Goal: Information Seeking & Learning: Learn about a topic

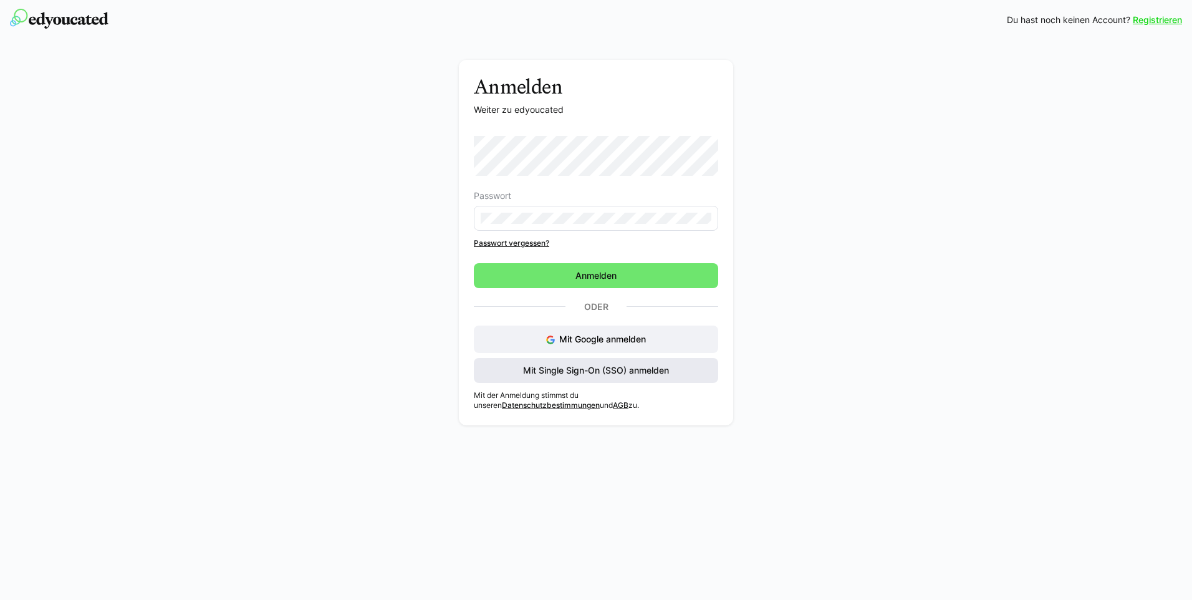
click at [595, 373] on span "Mit Single Sign-On (SSO) anmelden" at bounding box center [596, 370] width 150 height 12
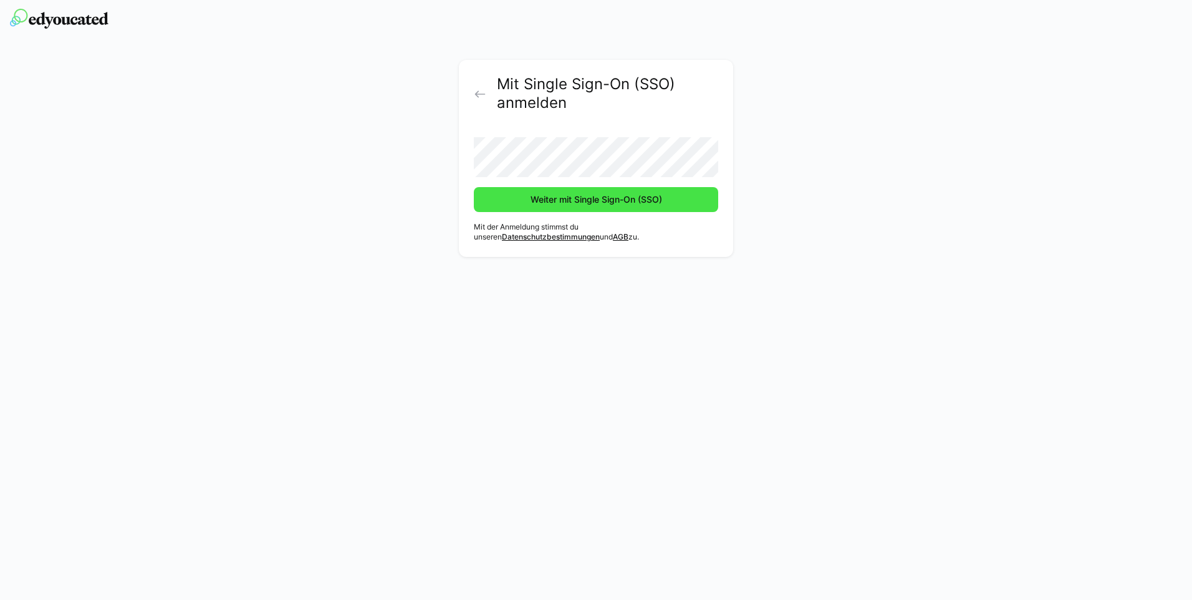
click at [589, 202] on span "Weiter mit Single Sign-On (SSO)" at bounding box center [596, 199] width 135 height 12
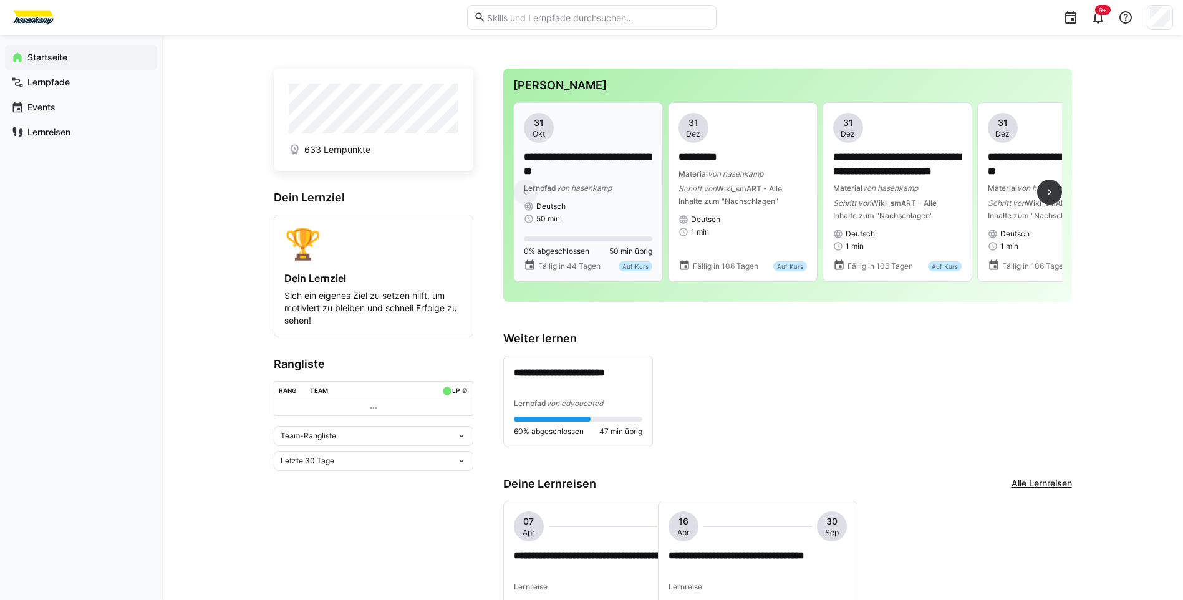
click at [625, 182] on div "Lernpfad von hasenkamp" at bounding box center [588, 187] width 128 height 12
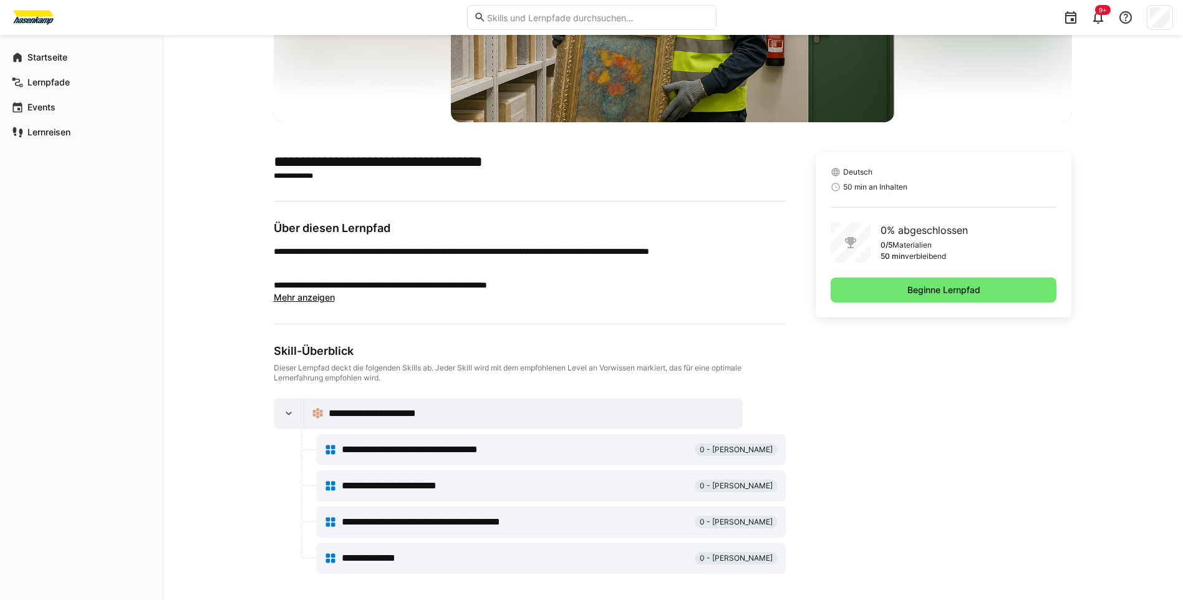
scroll to position [196, 0]
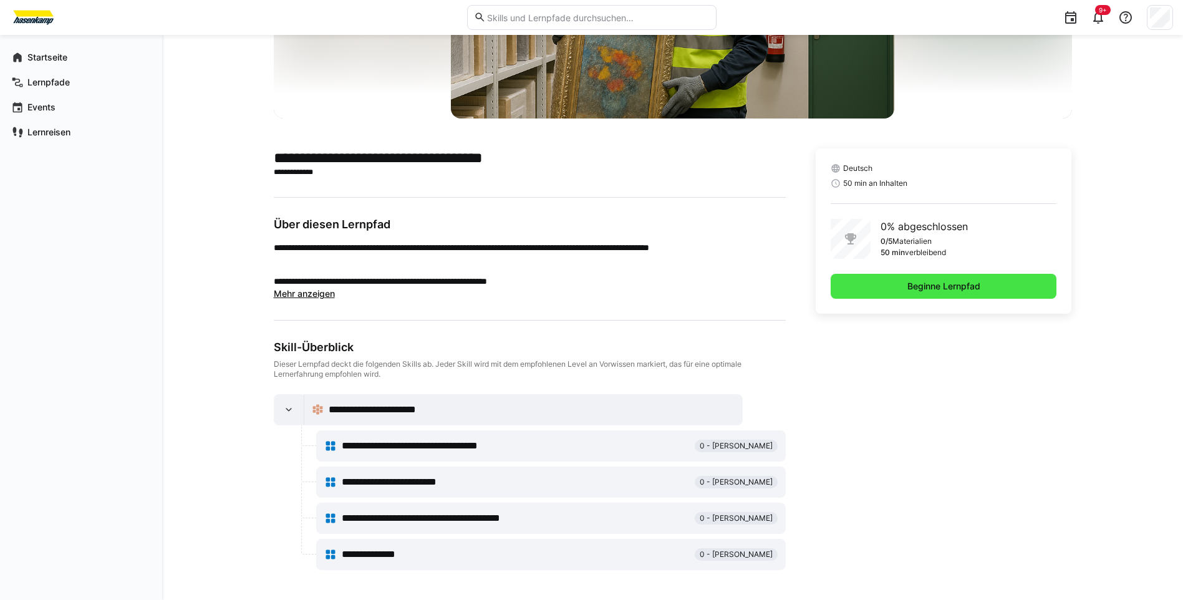
click at [1011, 292] on span "Beginne Lernpfad" at bounding box center [943, 286] width 226 height 25
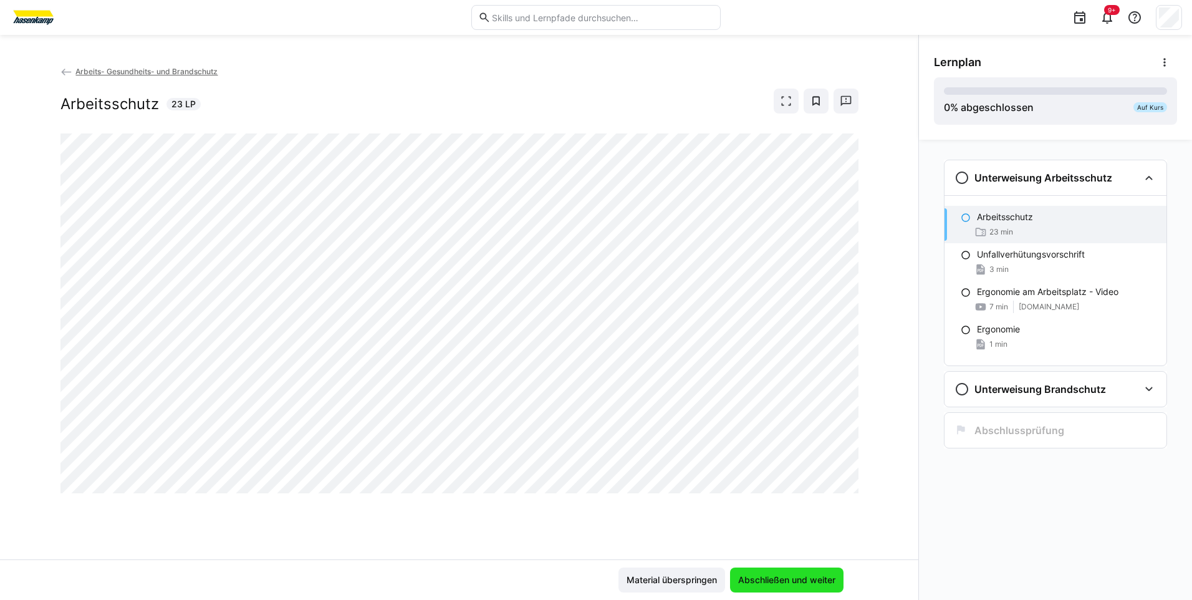
click at [801, 579] on span "Abschließen und weiter" at bounding box center [786, 580] width 101 height 12
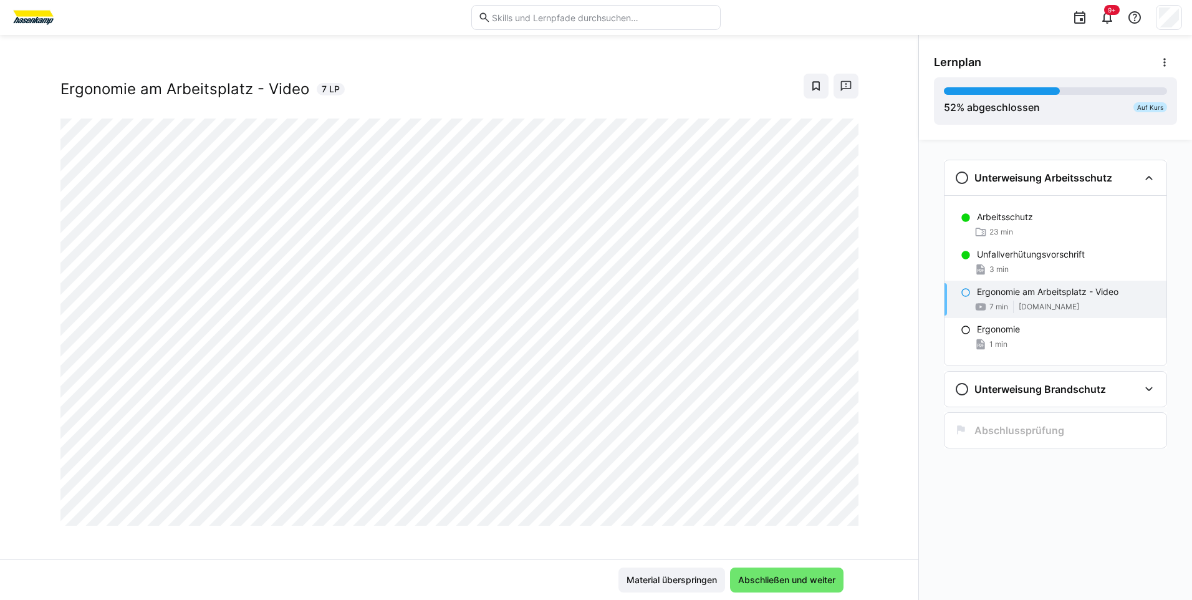
scroll to position [21, 0]
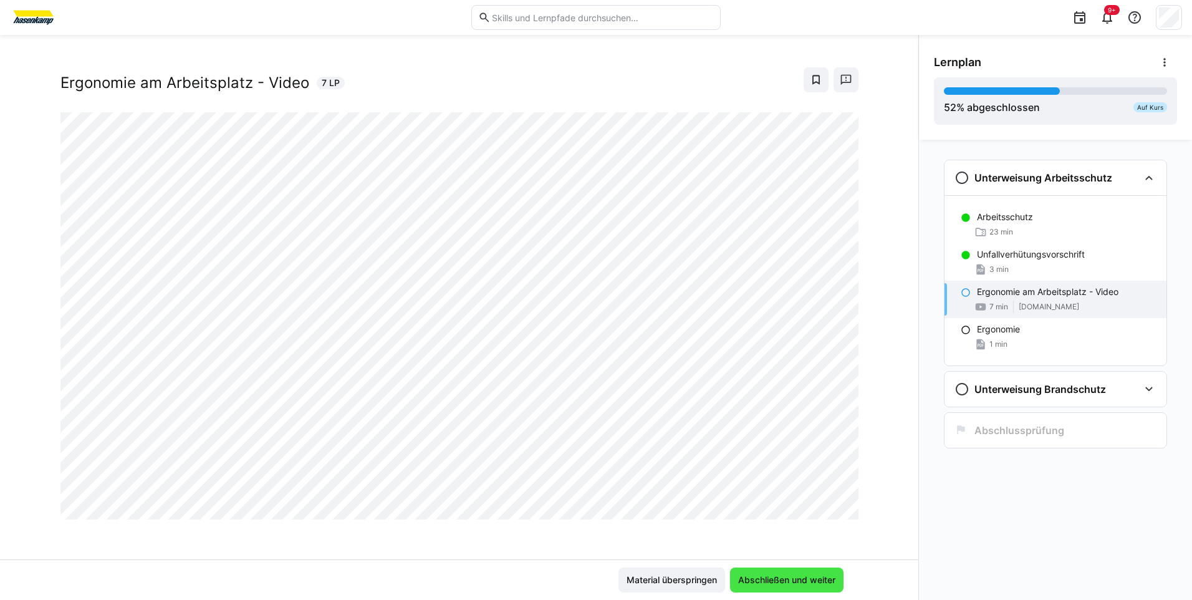
click at [797, 584] on span "Abschließen und weiter" at bounding box center [786, 580] width 101 height 12
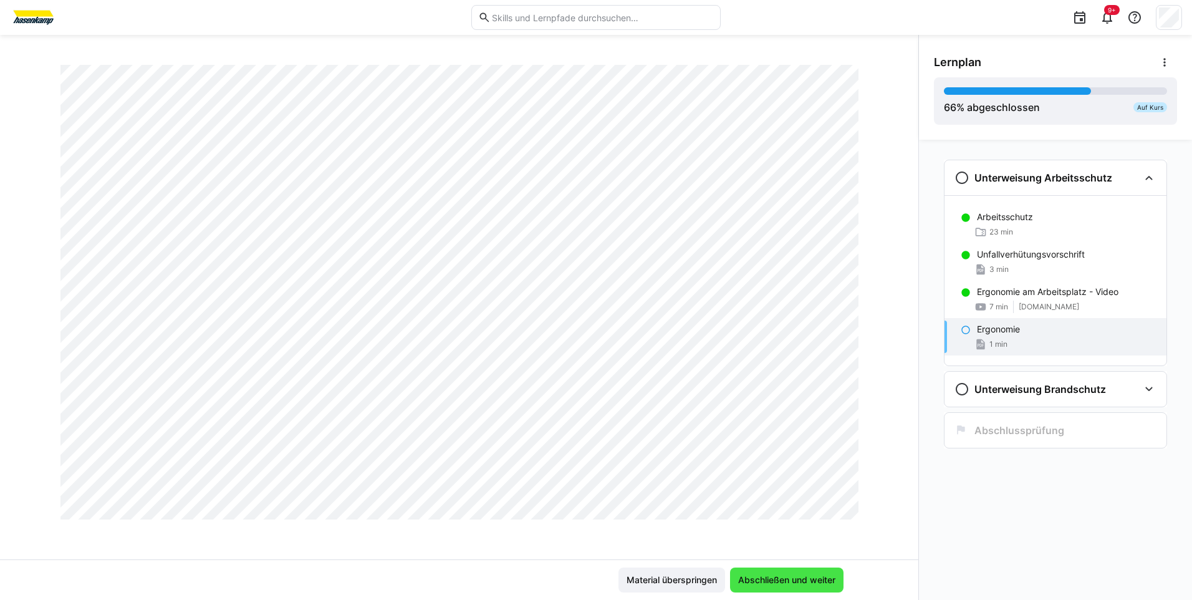
scroll to position [709, 0]
click at [790, 578] on span "Abschließen und weiter" at bounding box center [786, 580] width 101 height 12
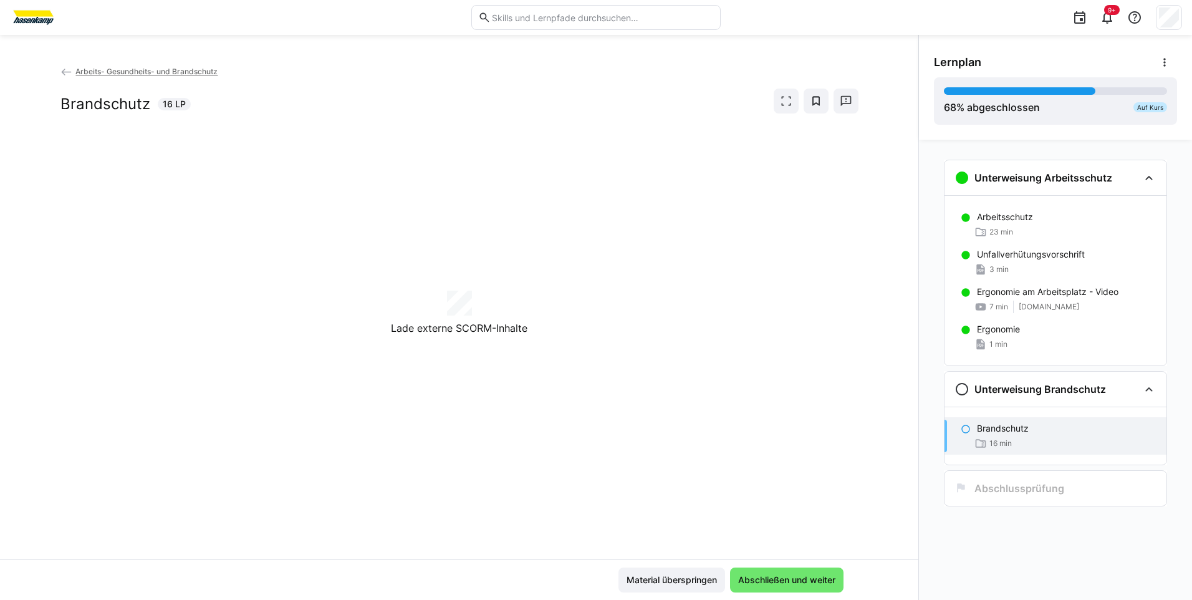
scroll to position [0, 0]
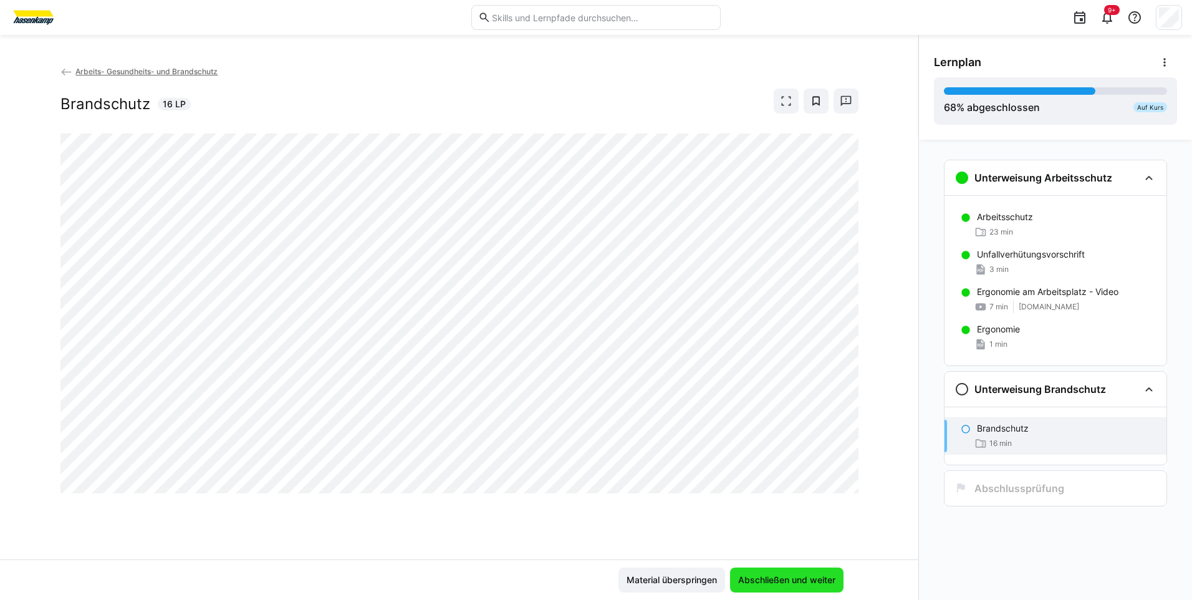
drag, startPoint x: 779, startPoint y: 579, endPoint x: 780, endPoint y: 494, distance: 84.8
click at [779, 577] on span "Abschließen und weiter" at bounding box center [786, 580] width 101 height 12
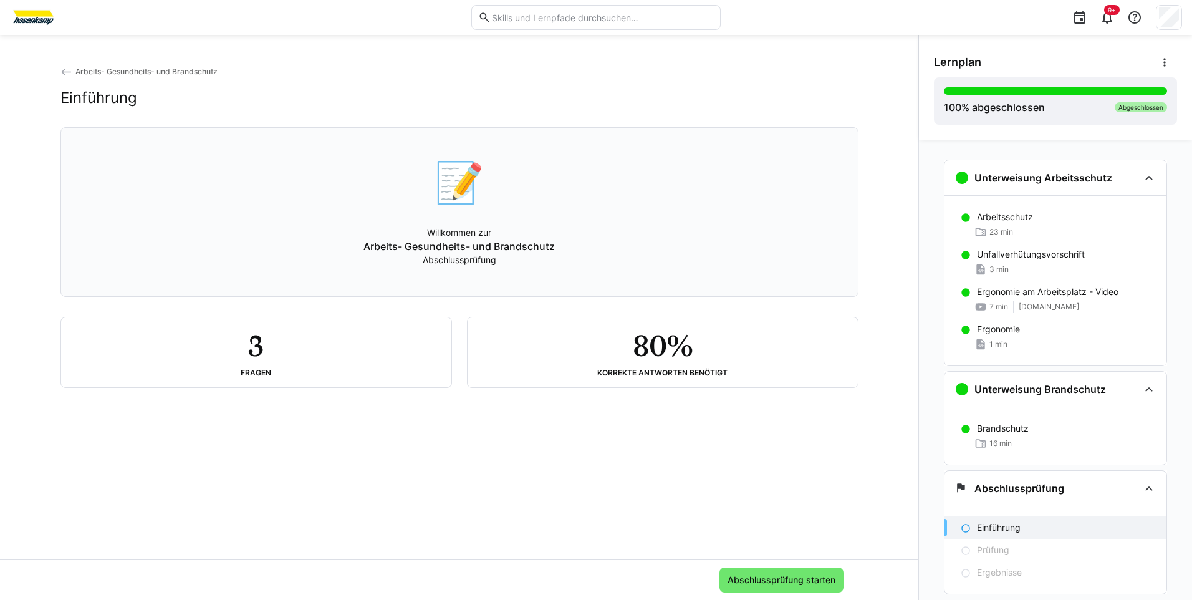
click at [497, 274] on div "📝 Willkommen zur Arbeits- Gesundheits- und Brandschutz Abschlussprüfung" at bounding box center [459, 211] width 777 height 153
click at [777, 581] on span "Abschlussprüfung starten" at bounding box center [782, 580] width 112 height 12
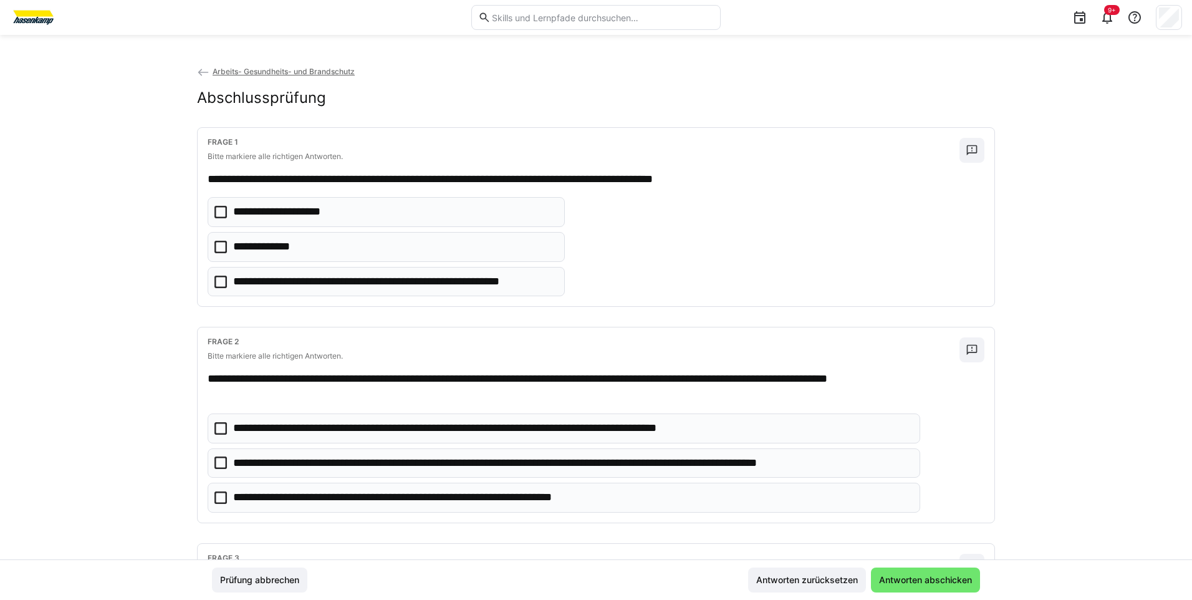
click at [218, 246] on icon at bounding box center [220, 247] width 12 height 12
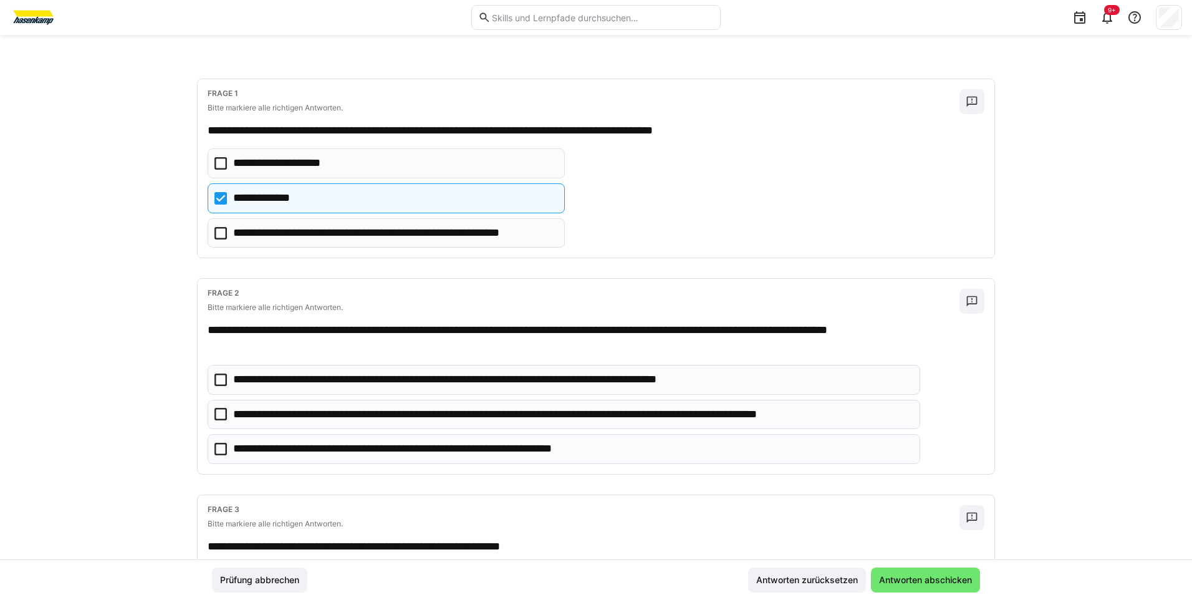
scroll to position [187, 0]
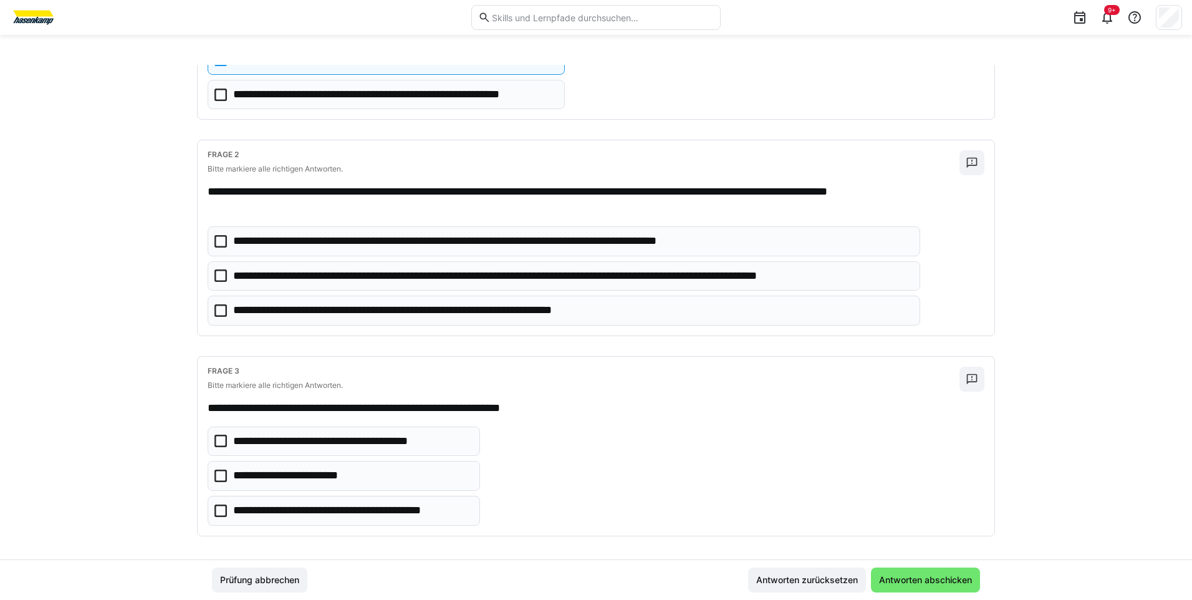
click at [214, 272] on icon at bounding box center [220, 275] width 12 height 12
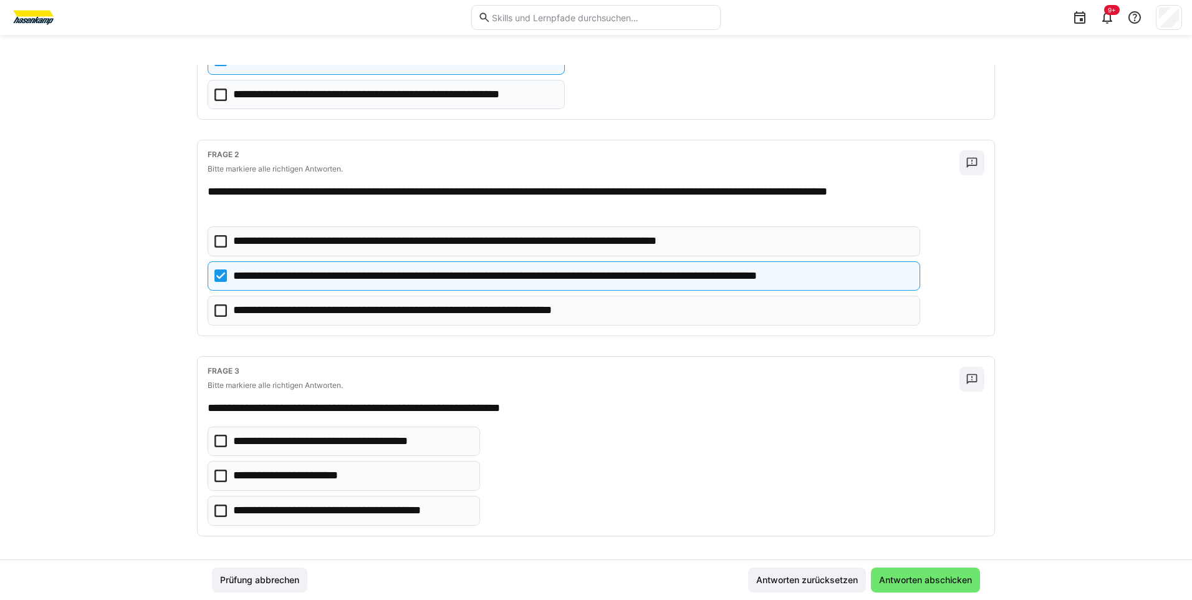
click at [215, 311] on icon at bounding box center [220, 310] width 12 height 12
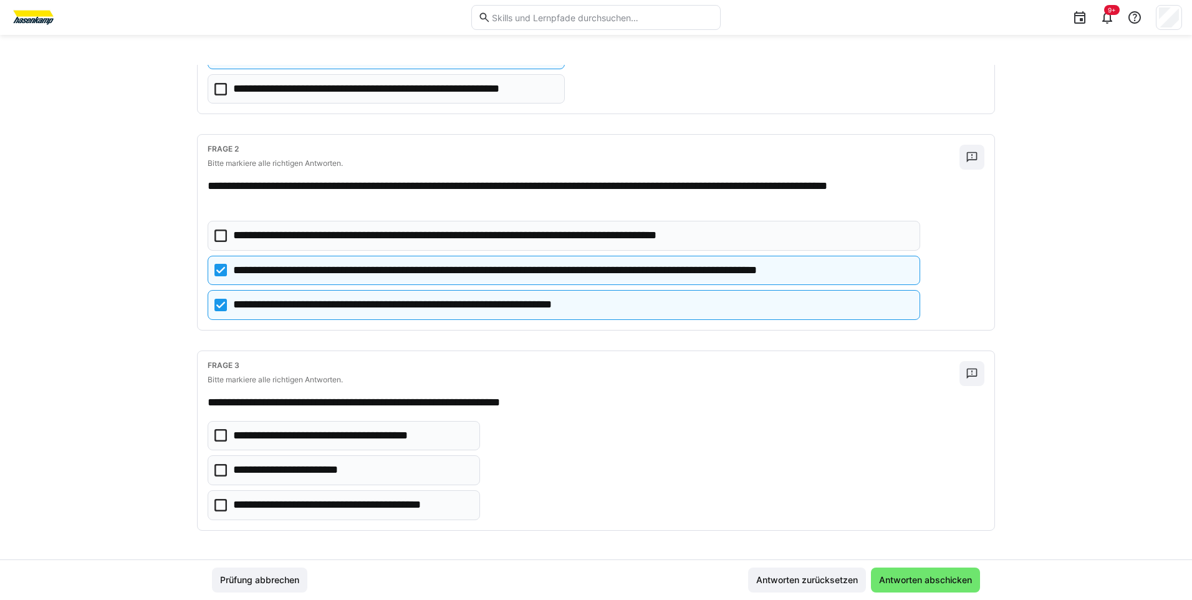
scroll to position [194, 0]
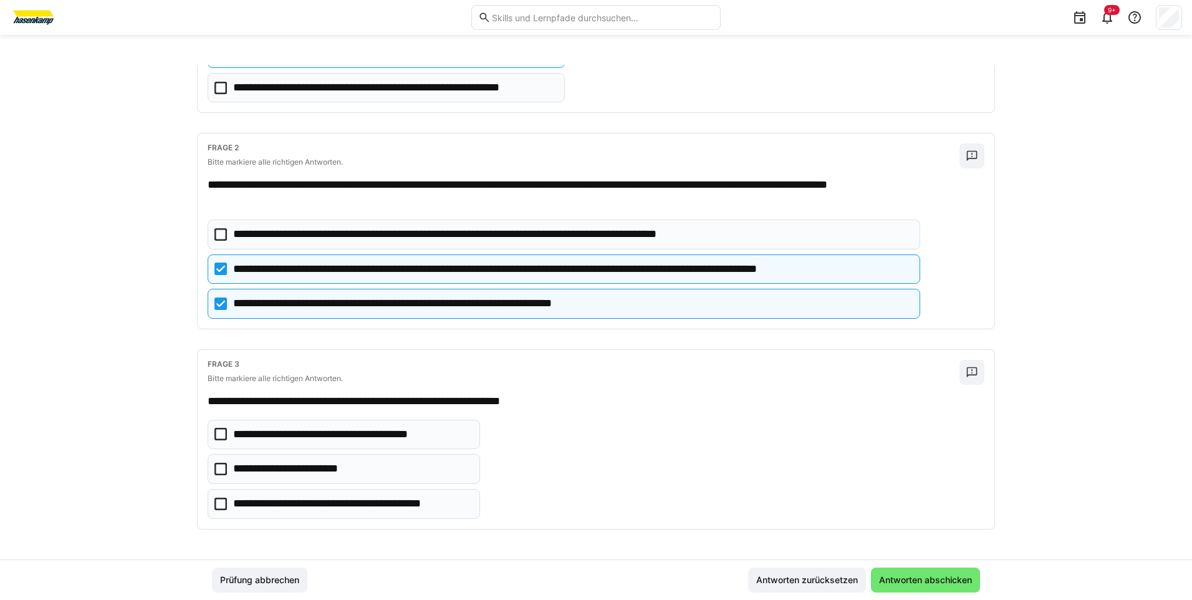
click at [216, 501] on icon at bounding box center [220, 503] width 12 height 12
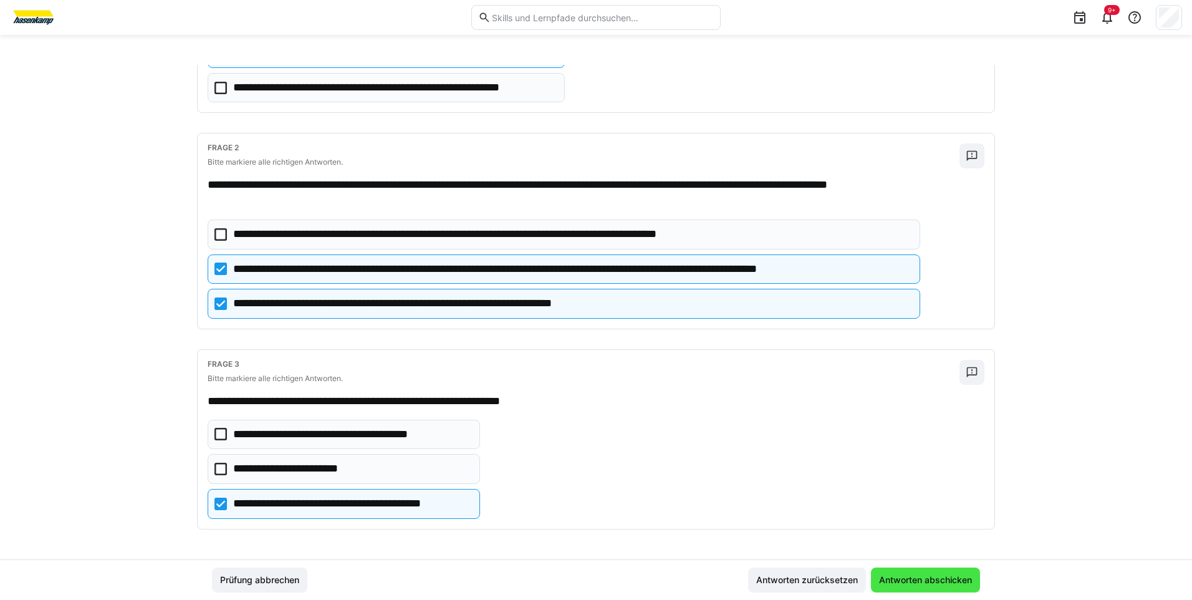
click at [941, 581] on span "Antworten abschicken" at bounding box center [925, 580] width 97 height 12
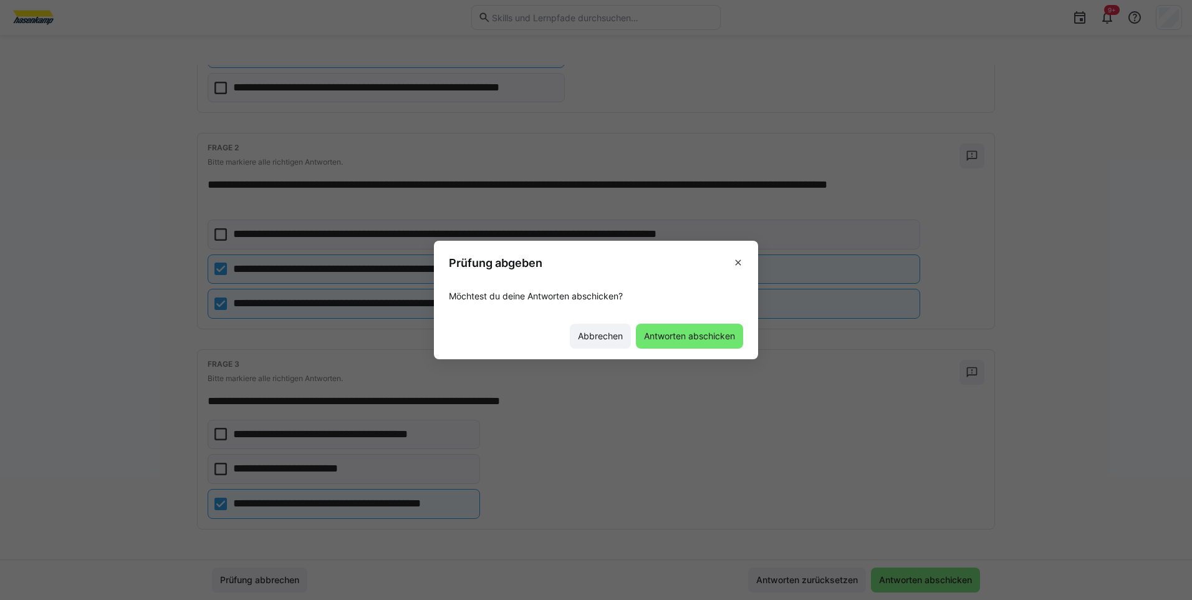
click at [690, 340] on span "Antworten abschicken" at bounding box center [689, 336] width 95 height 12
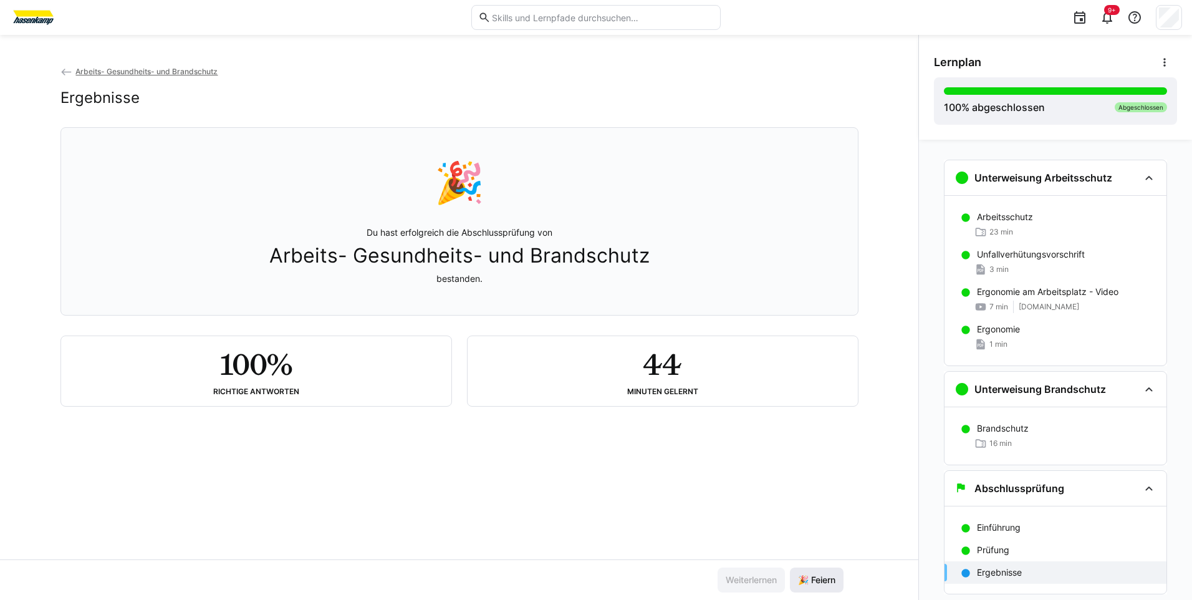
click at [815, 585] on span "🎉 Feiern" at bounding box center [816, 580] width 41 height 12
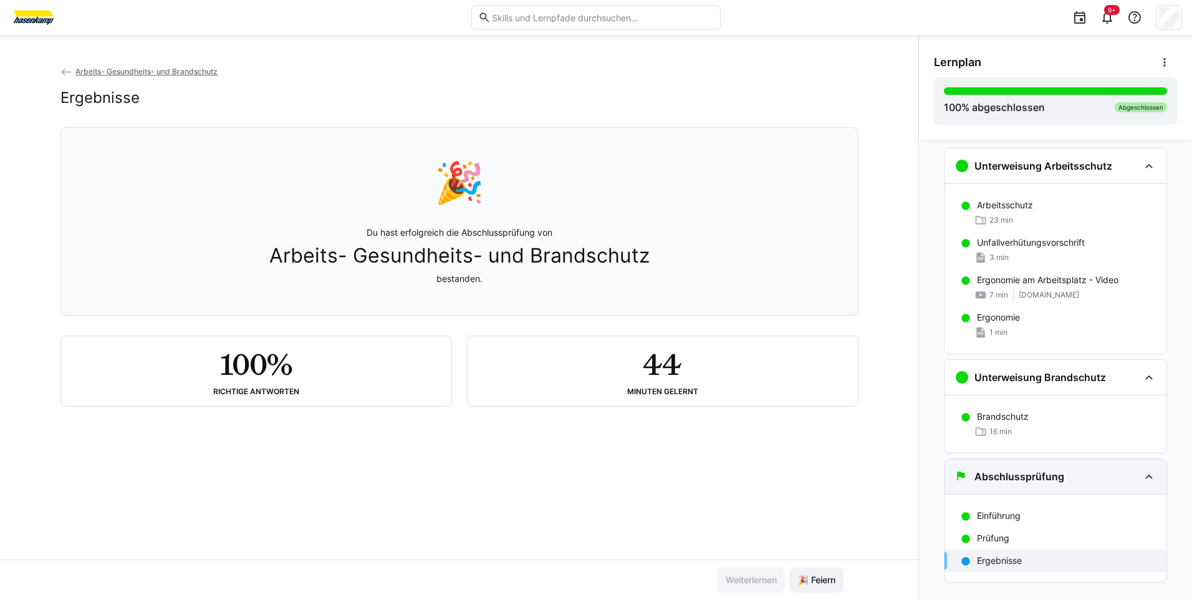
scroll to position [0, 0]
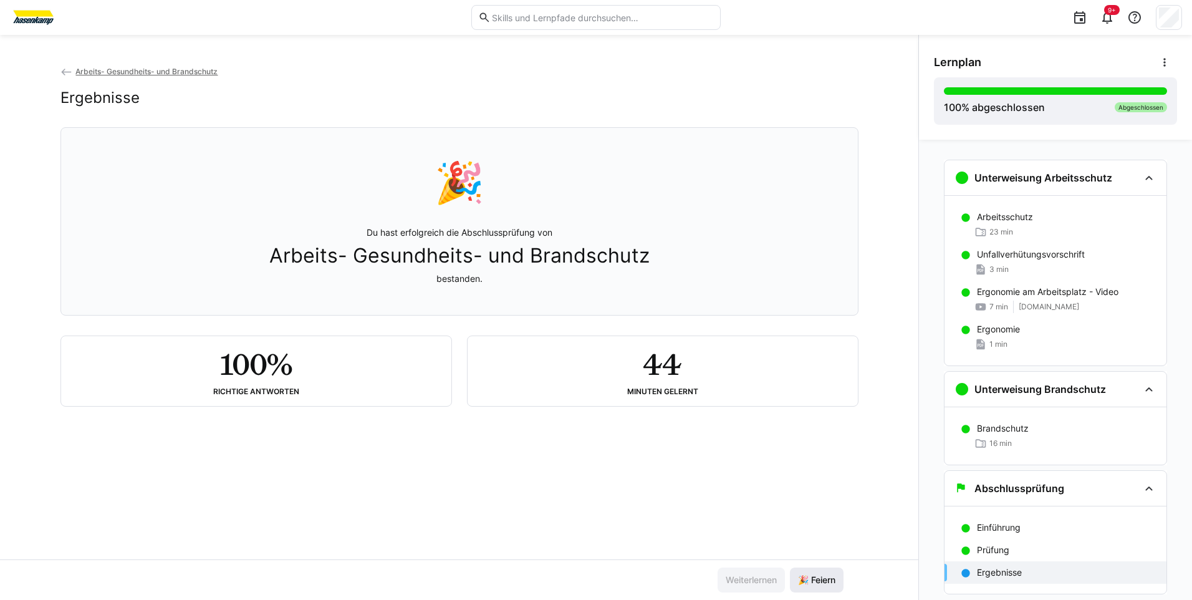
click at [824, 580] on span "🎉 Feiern" at bounding box center [816, 580] width 41 height 12
